Goal: Transaction & Acquisition: Purchase product/service

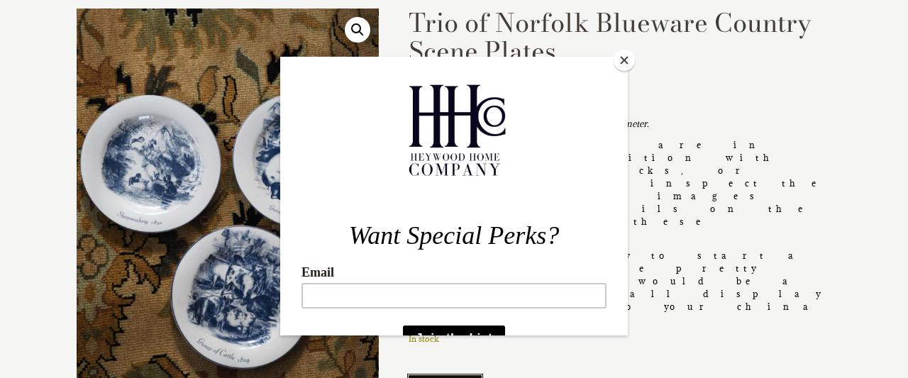
click at [627, 60] on button "Close" at bounding box center [624, 60] width 21 height 21
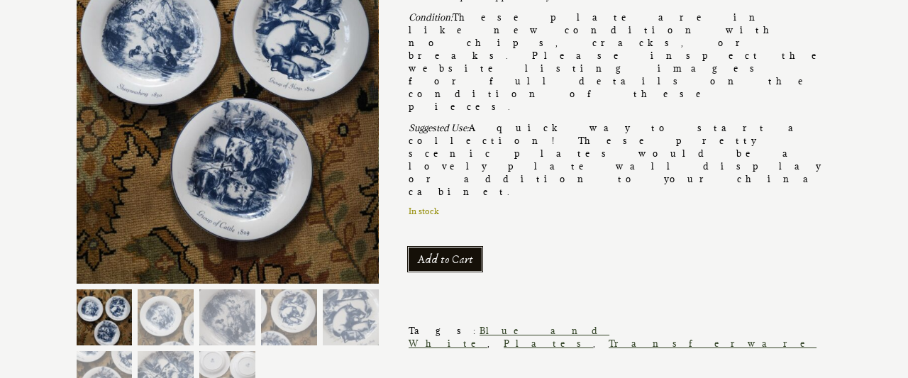
scroll to position [277, 0]
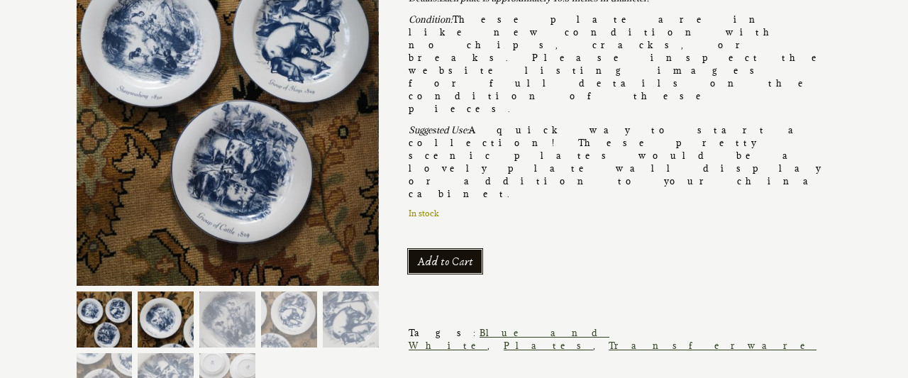
click at [163, 312] on img at bounding box center [166, 320] width 56 height 56
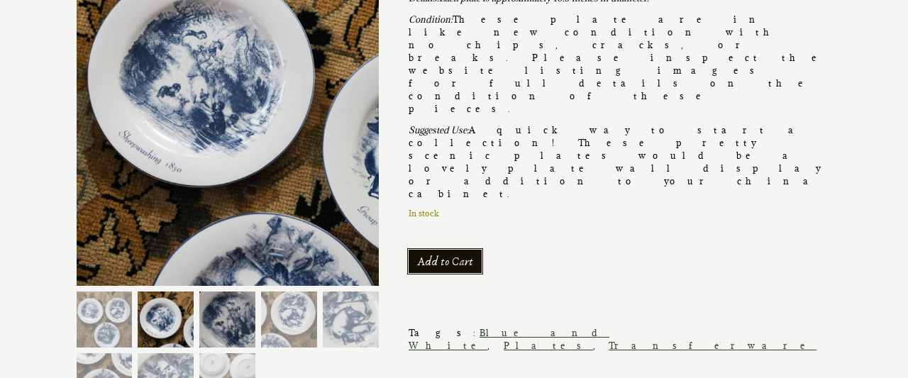
click at [222, 313] on img at bounding box center [227, 320] width 56 height 56
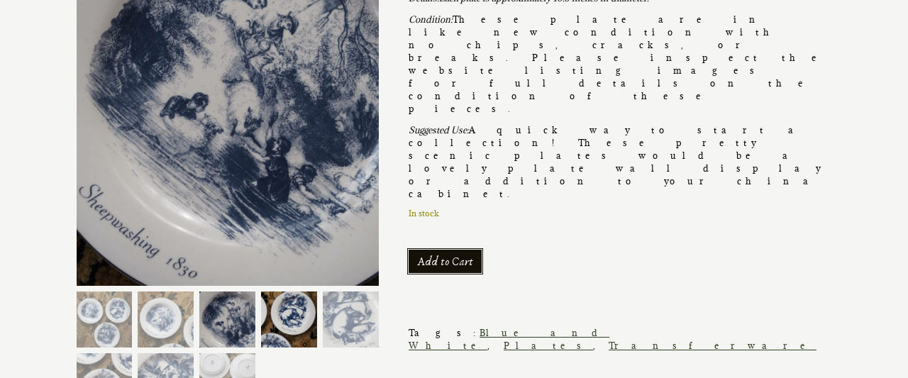
click at [306, 312] on img at bounding box center [289, 320] width 56 height 56
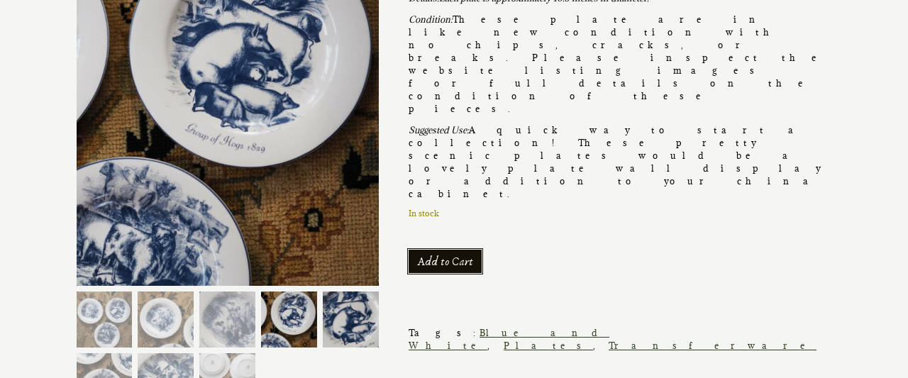
click at [341, 313] on img at bounding box center [351, 320] width 56 height 56
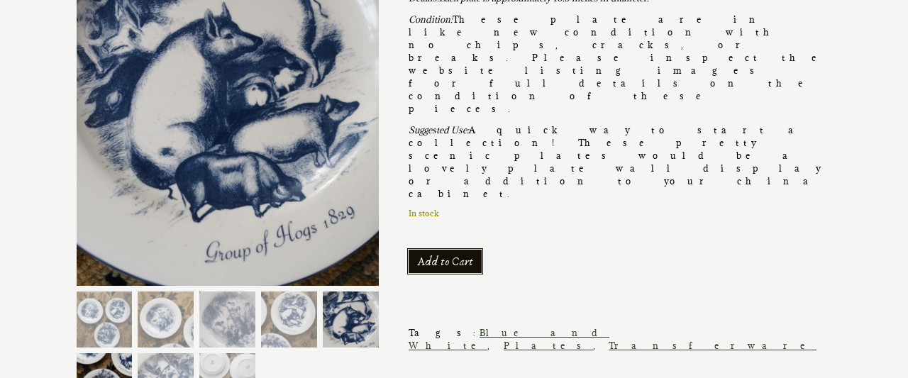
click at [111, 365] on img at bounding box center [105, 381] width 56 height 56
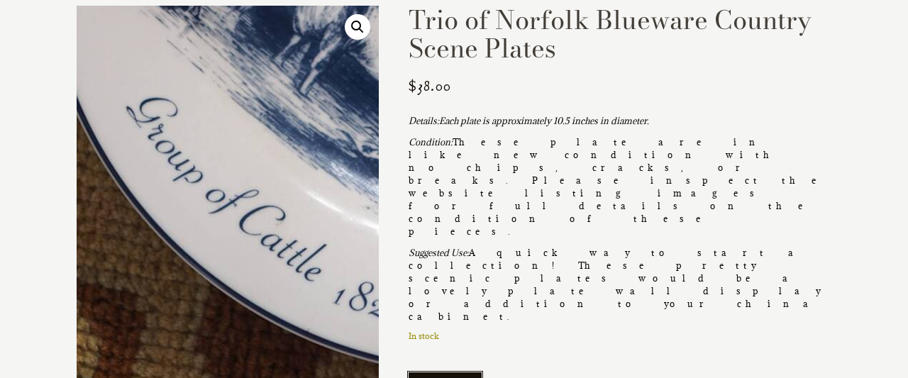
scroll to position [156, 0]
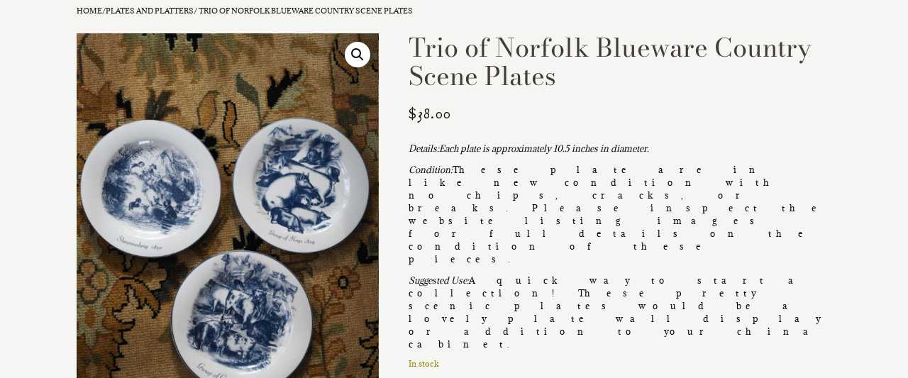
scroll to position [128, 0]
